Goal: Check status

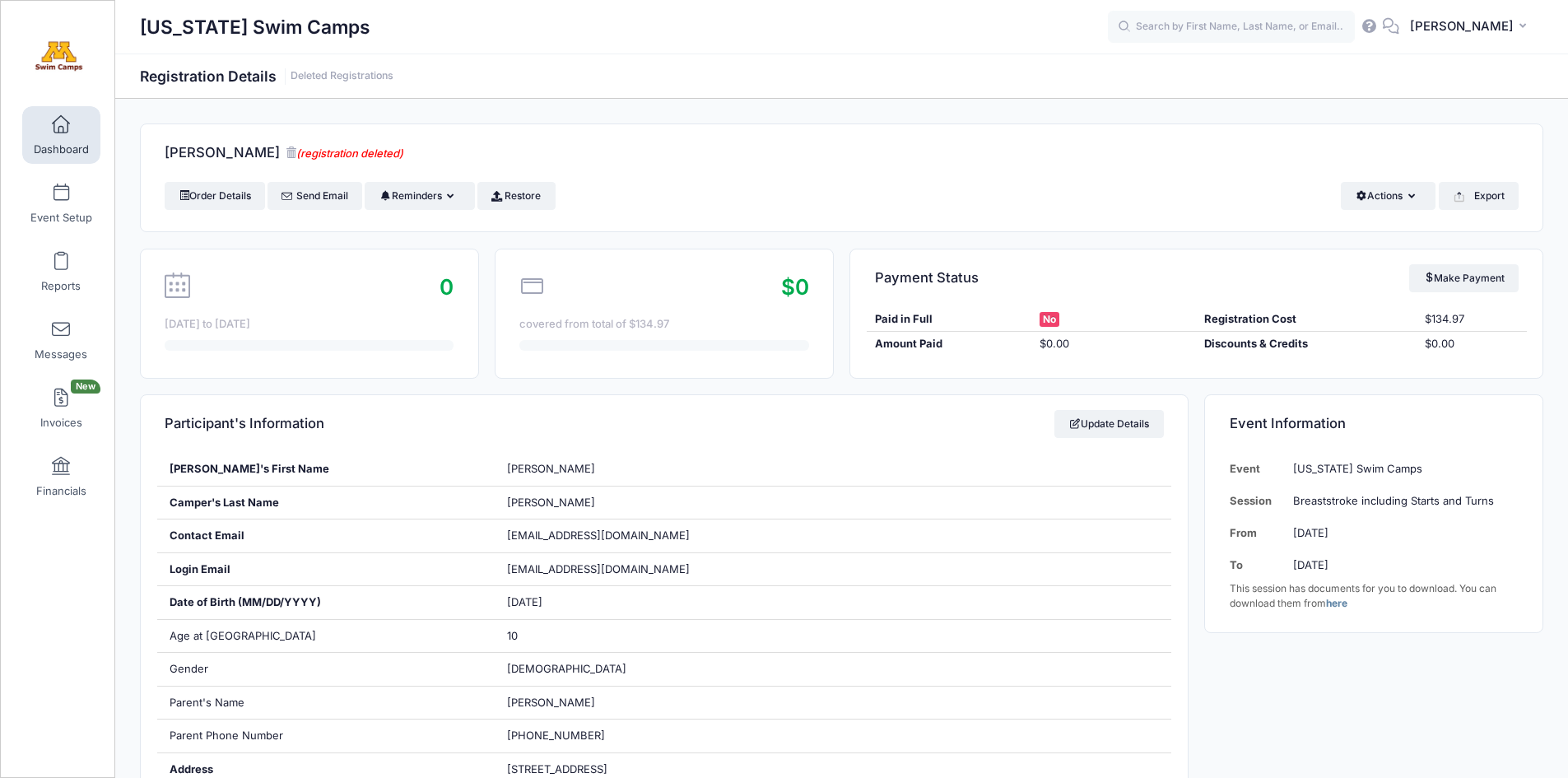
click at [61, 125] on span at bounding box center [61, 125] width 0 height 18
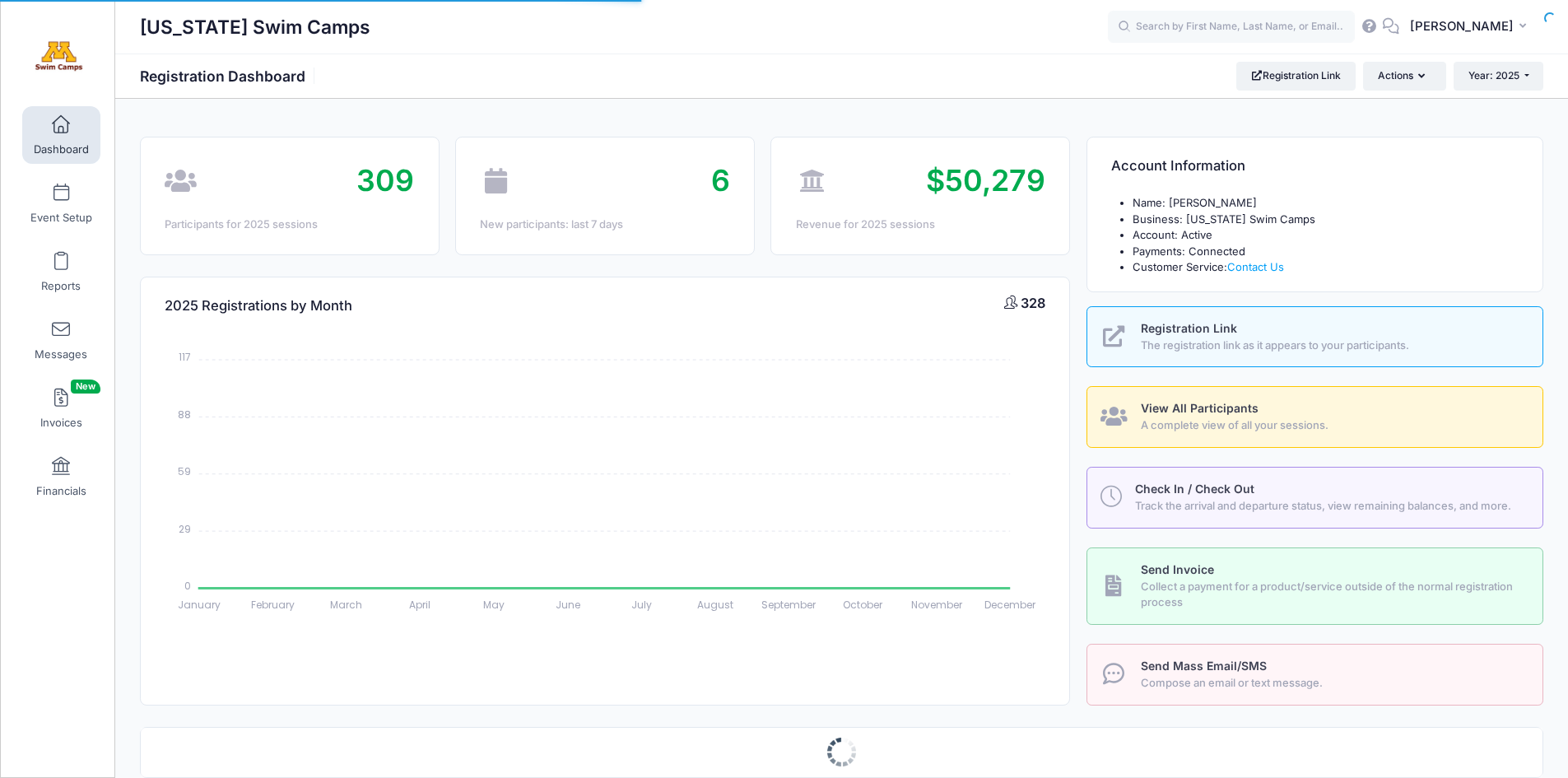
select select
